Goal: Information Seeking & Learning: Learn about a topic

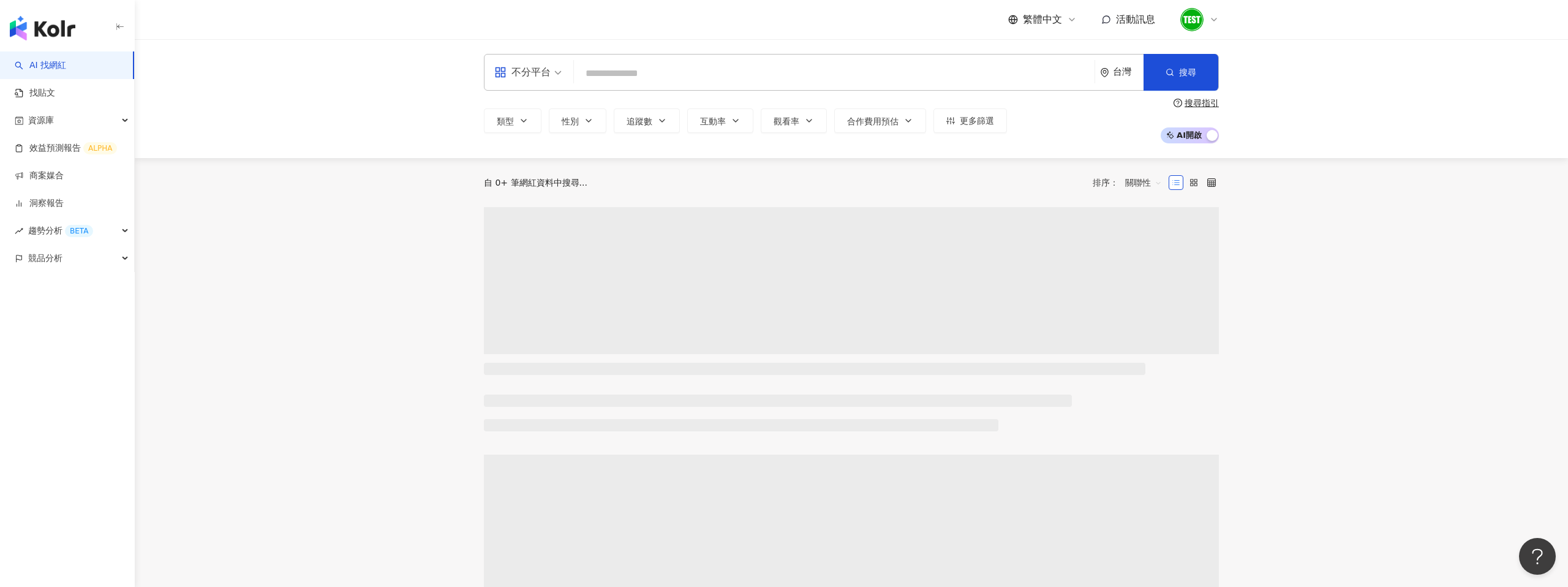
click at [642, 77] on input "search" at bounding box center [834, 73] width 511 height 23
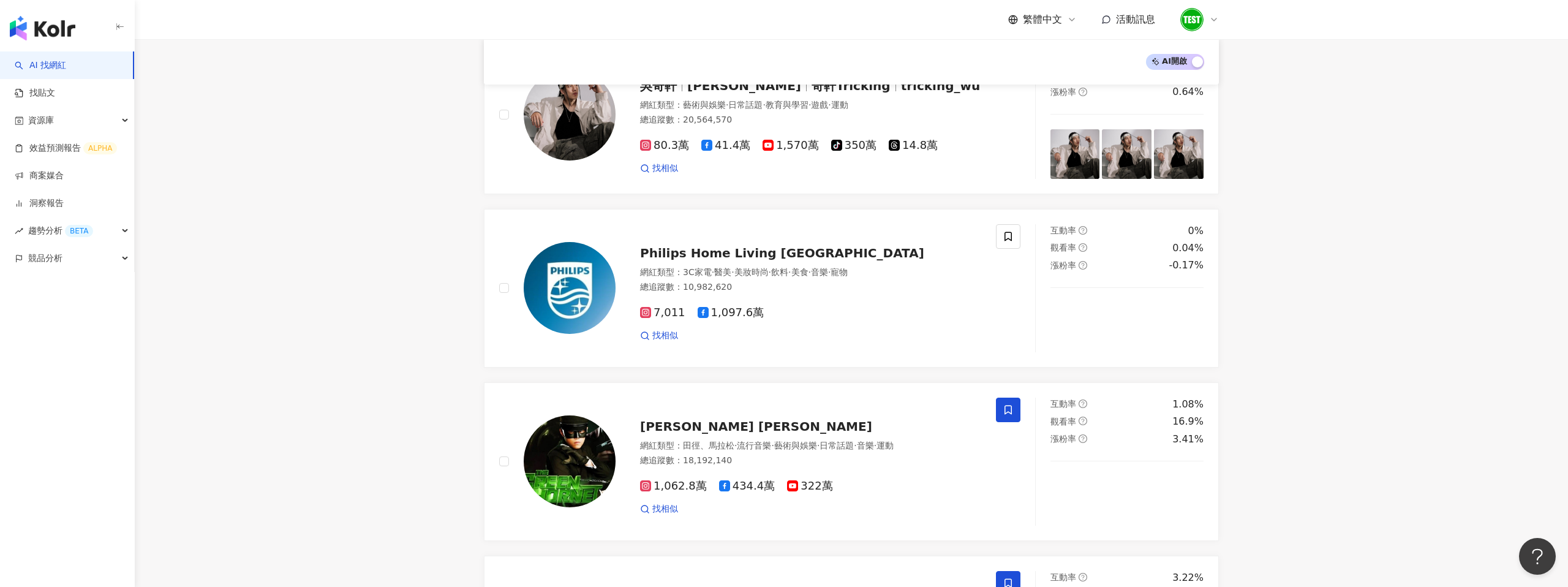
scroll to position [340, 0]
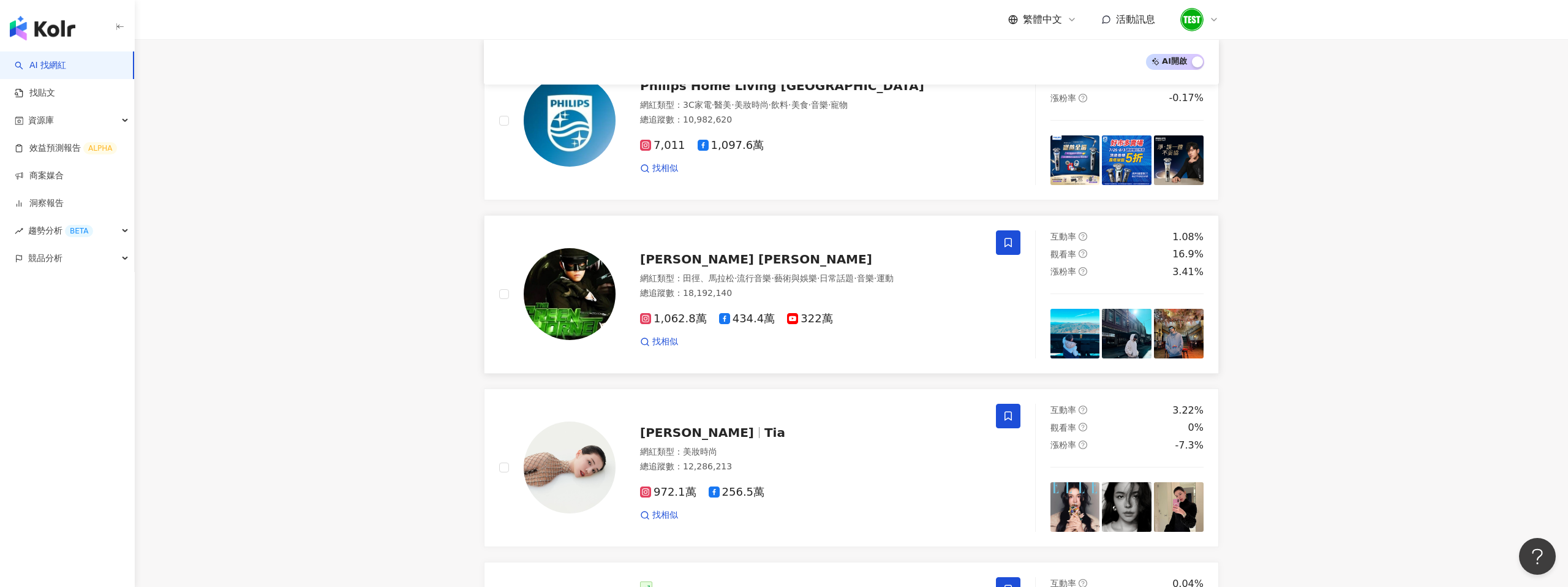
type input "*"
click at [696, 270] on div "Jay Chou 周杰倫 網紅類型 ： 田徑、馬拉松 · 流行音樂 · 藝術與娛樂 · 日常話題 · 音樂 · 運動 總追蹤數 ： 18,192,140 1,…" at bounding box center [798, 294] width 366 height 107
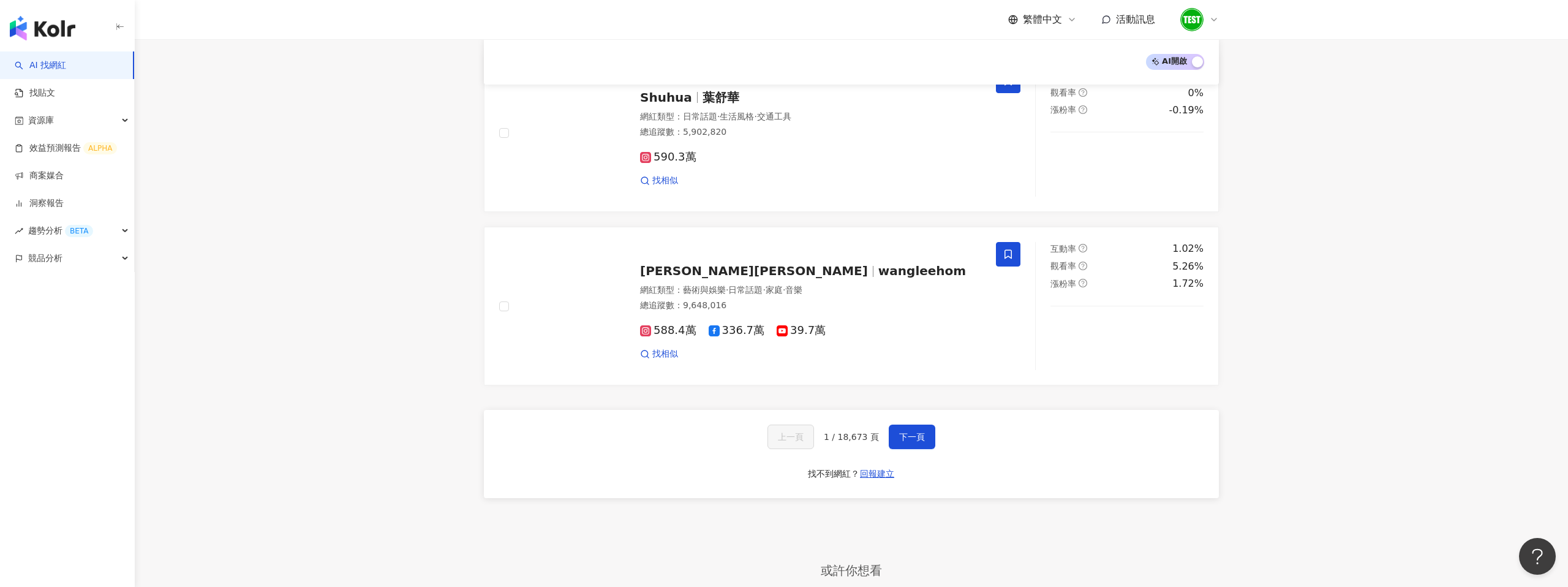
scroll to position [1916, 0]
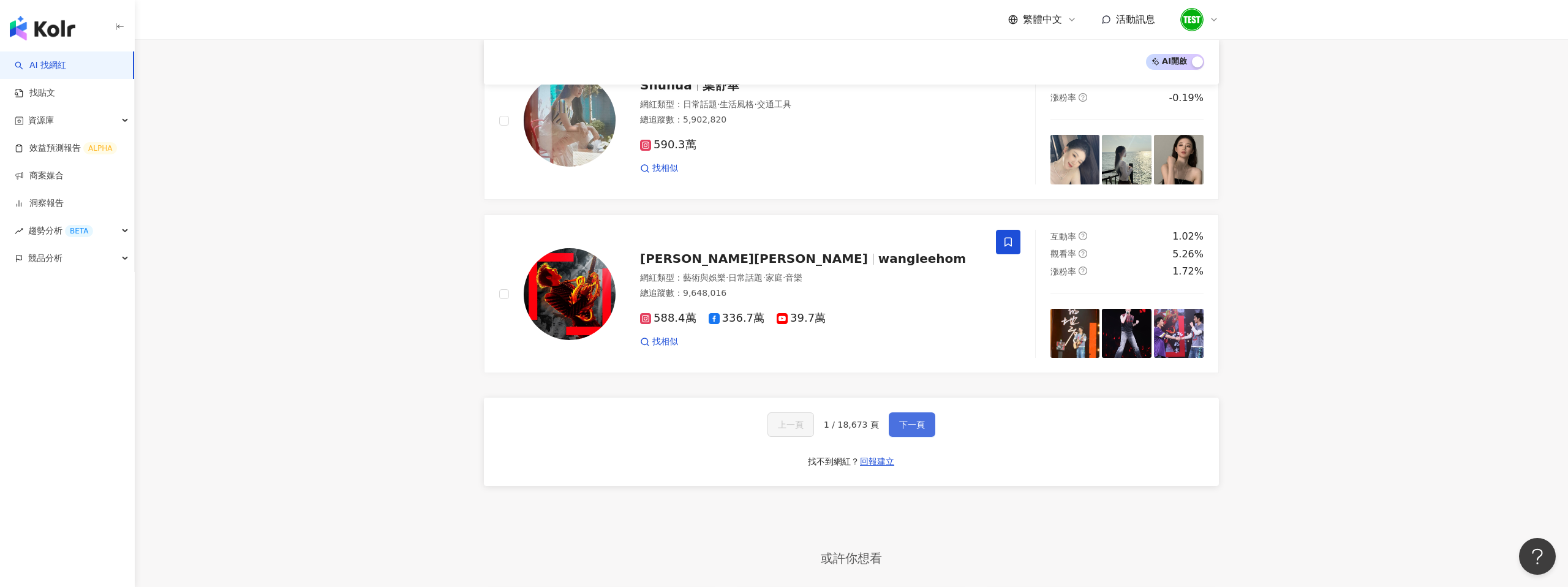
click at [897, 412] on button "下一頁" at bounding box center [912, 424] width 47 height 25
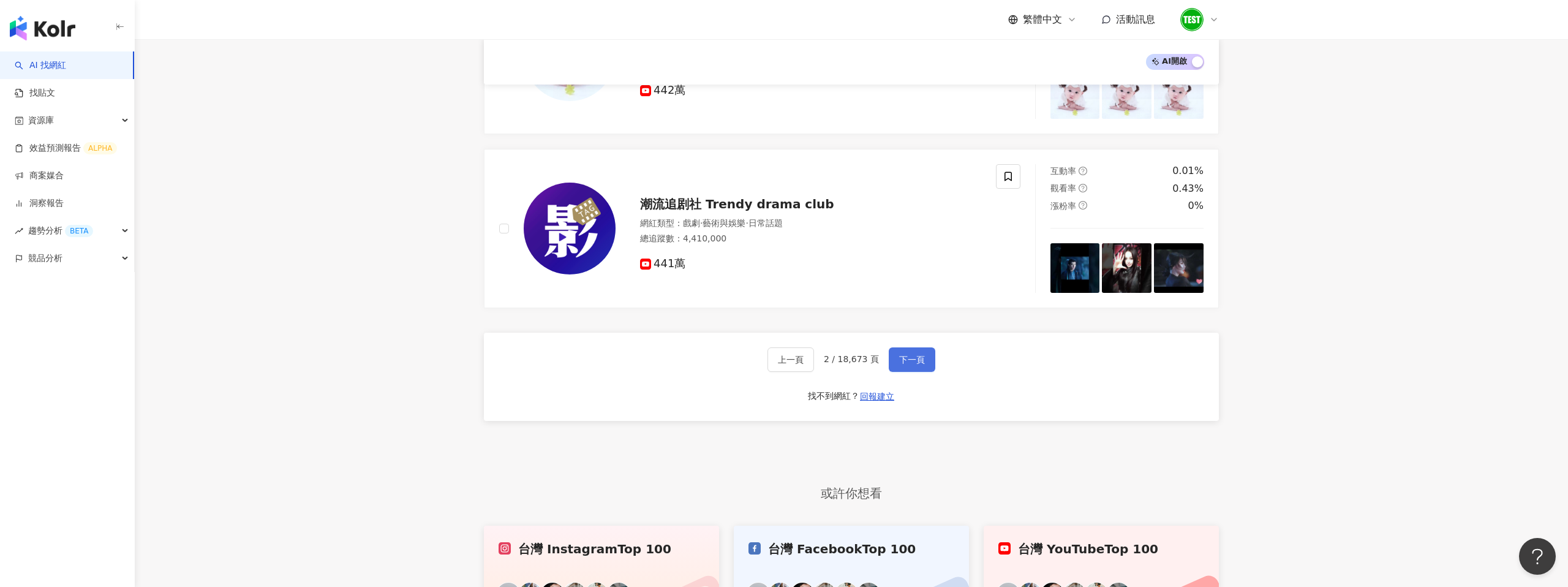
scroll to position [2061, 0]
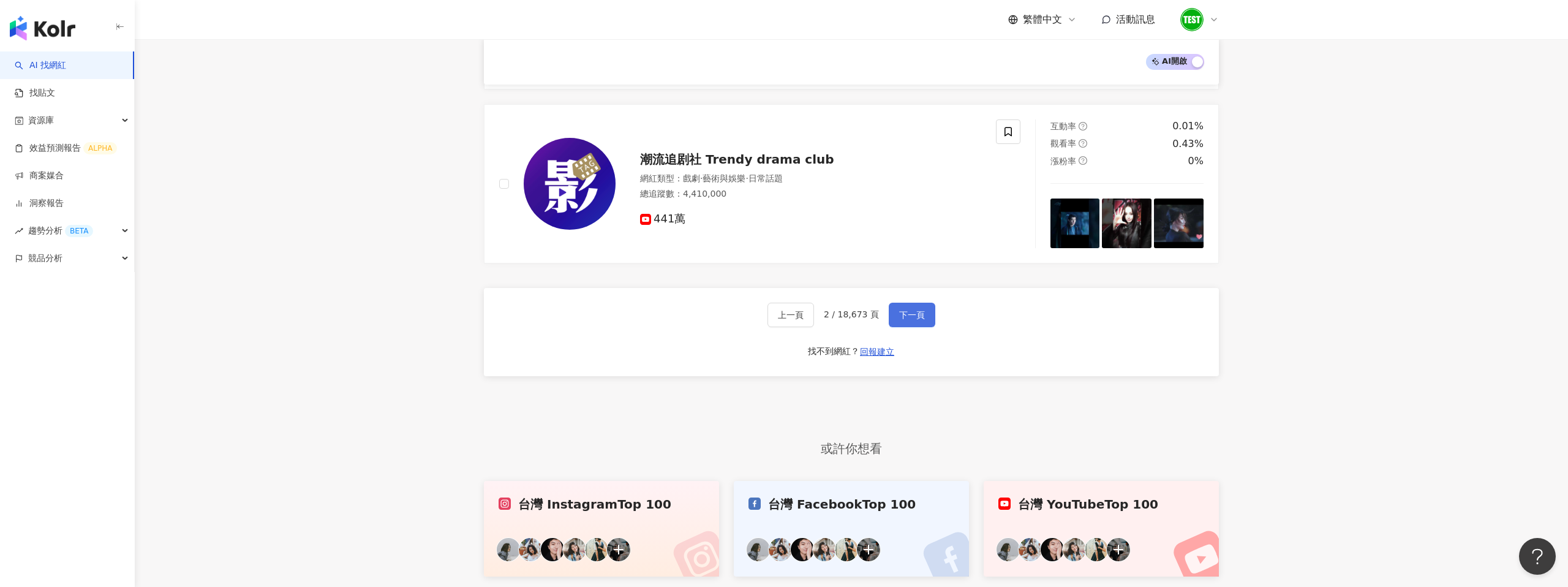
click at [911, 310] on button "下一頁" at bounding box center [912, 314] width 47 height 25
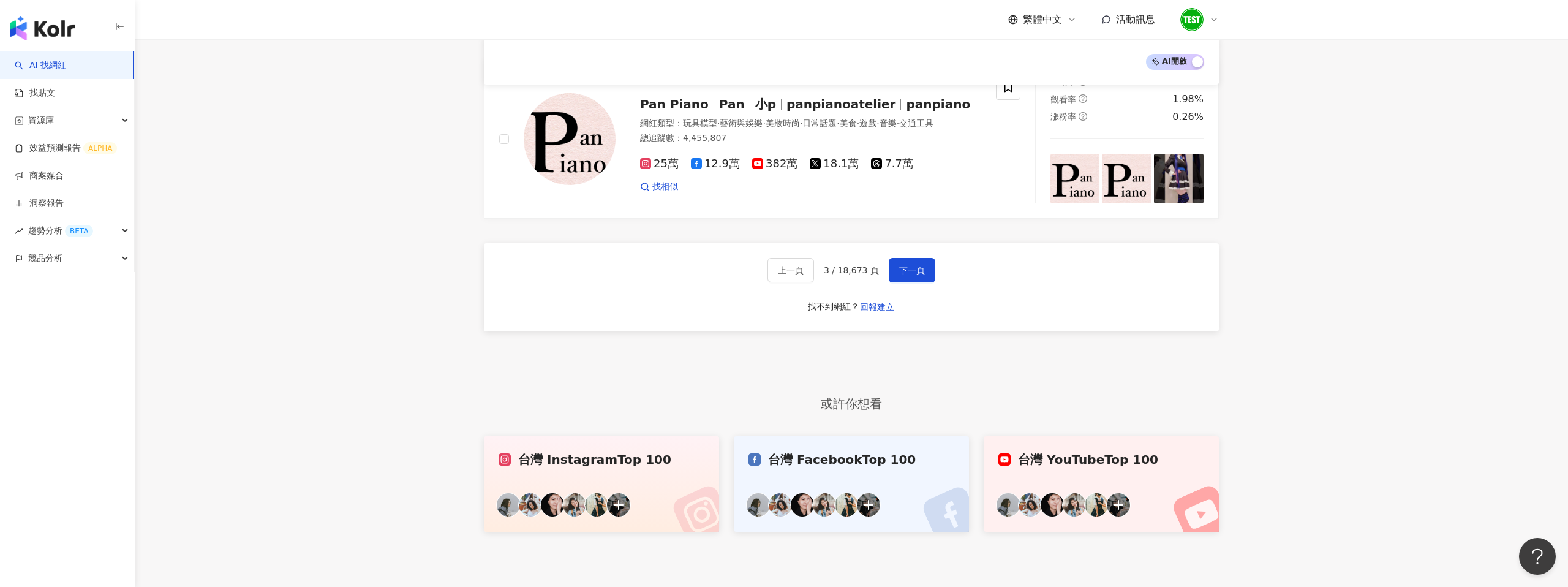
scroll to position [2083, 0]
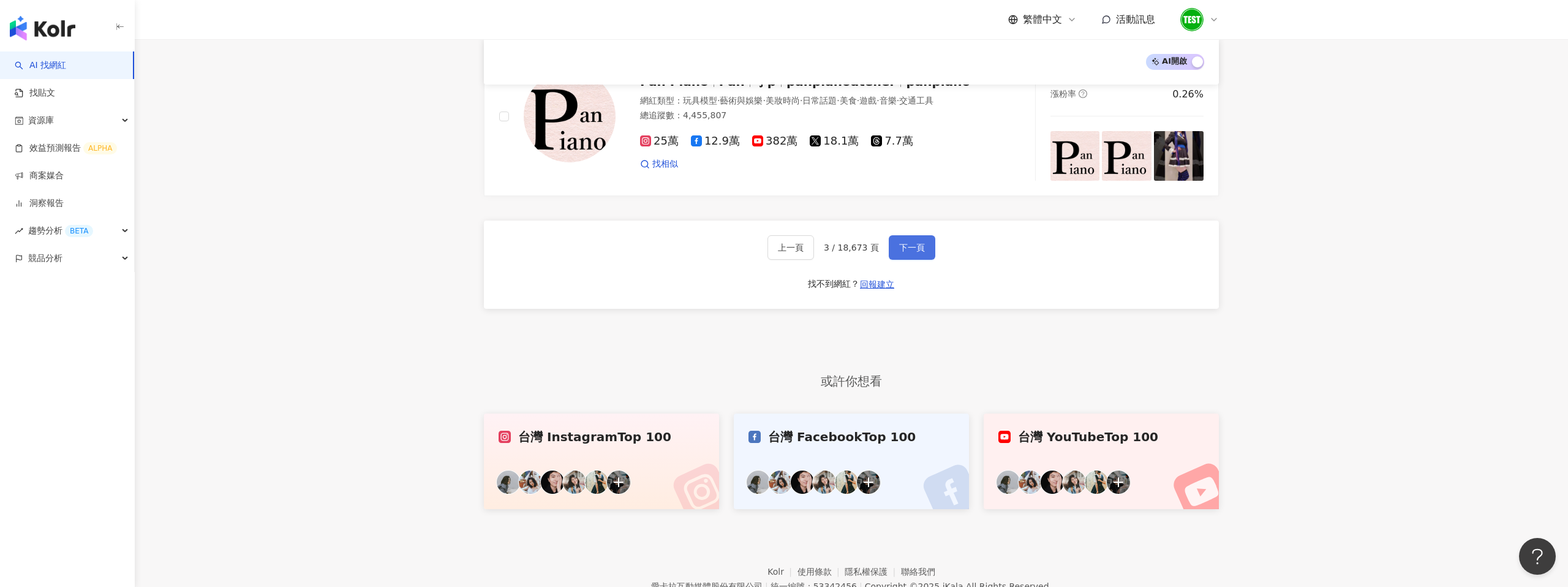
click at [894, 250] on button "下一頁" at bounding box center [912, 248] width 47 height 25
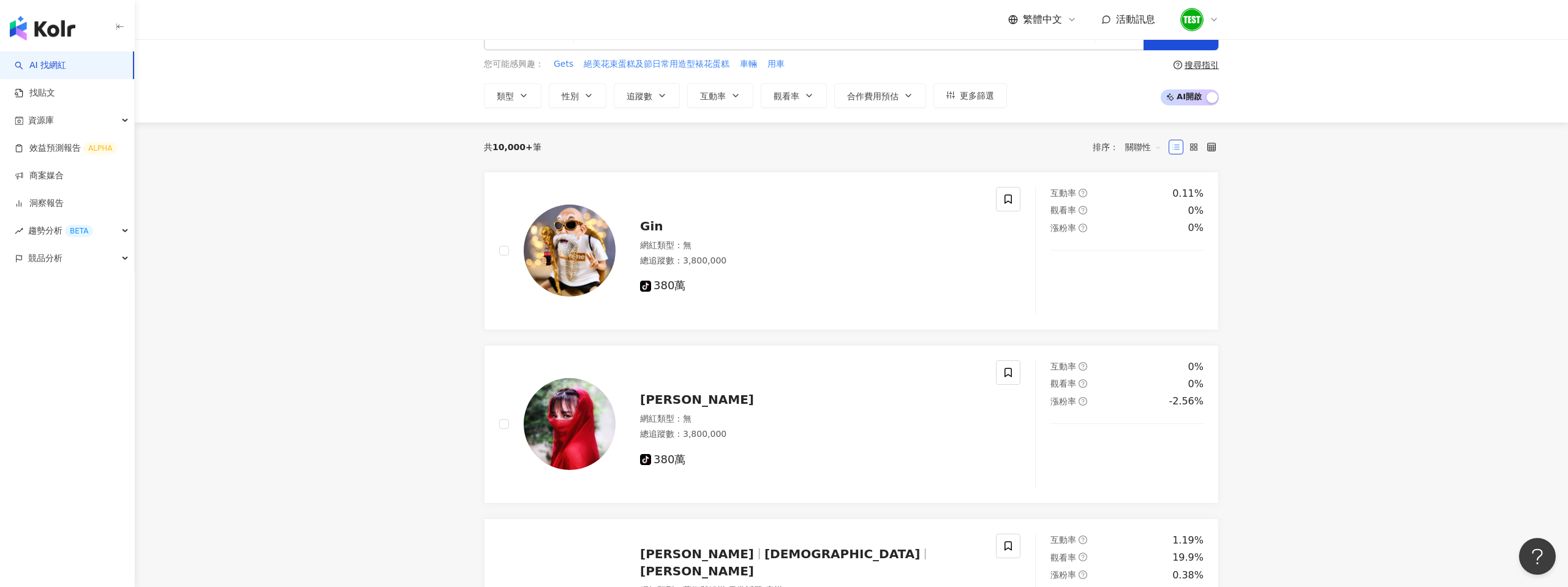
scroll to position [0, 0]
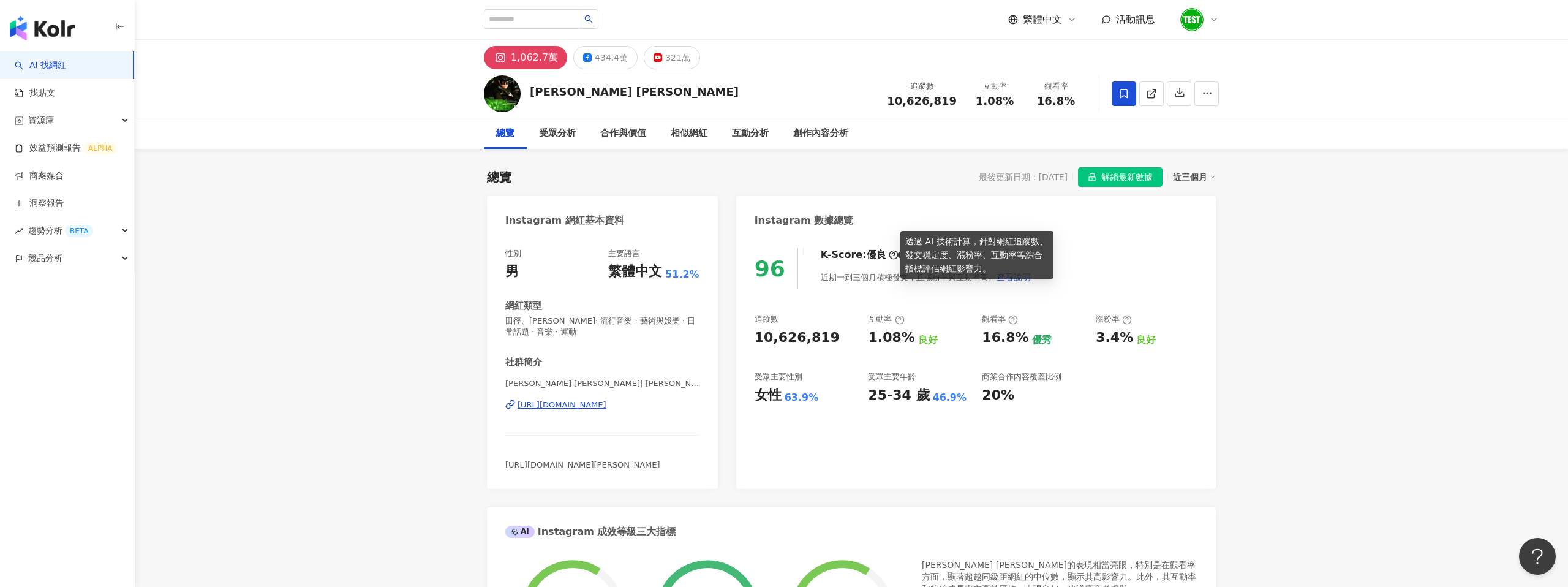
click at [889, 256] on icon at bounding box center [894, 256] width 10 height 10
click at [900, 276] on div "近期一到三個月積極發文，且漲粉率與互動率高。 查看說明" at bounding box center [926, 277] width 210 height 25
click at [1014, 275] on span "查看說明" at bounding box center [1013, 278] width 34 height 10
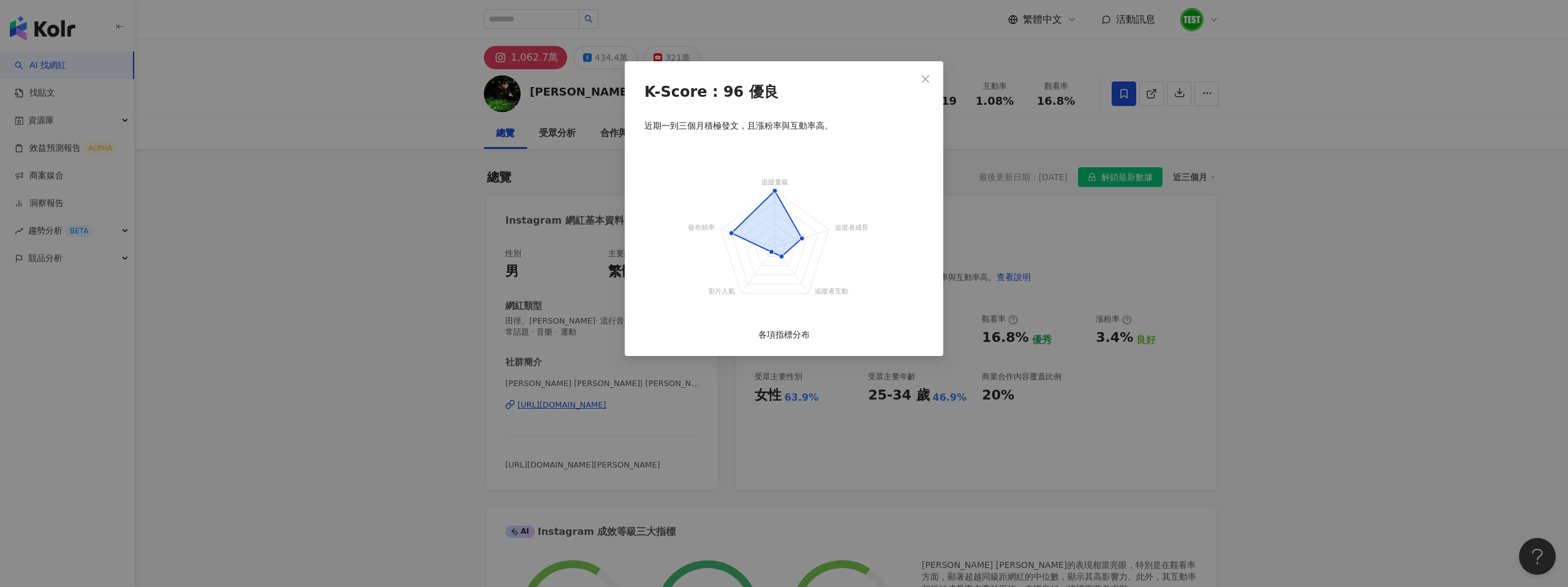
click at [1023, 279] on div "K-Score : 96 優良 近期一到三個月積極發文，且漲粉率與互動率高。 追蹤量級 追蹤者成長 追蹤者互動 影片人氣 發布頻率 各項指標分布" at bounding box center [784, 294] width 1568 height 587
